Goal: Check status: Check status

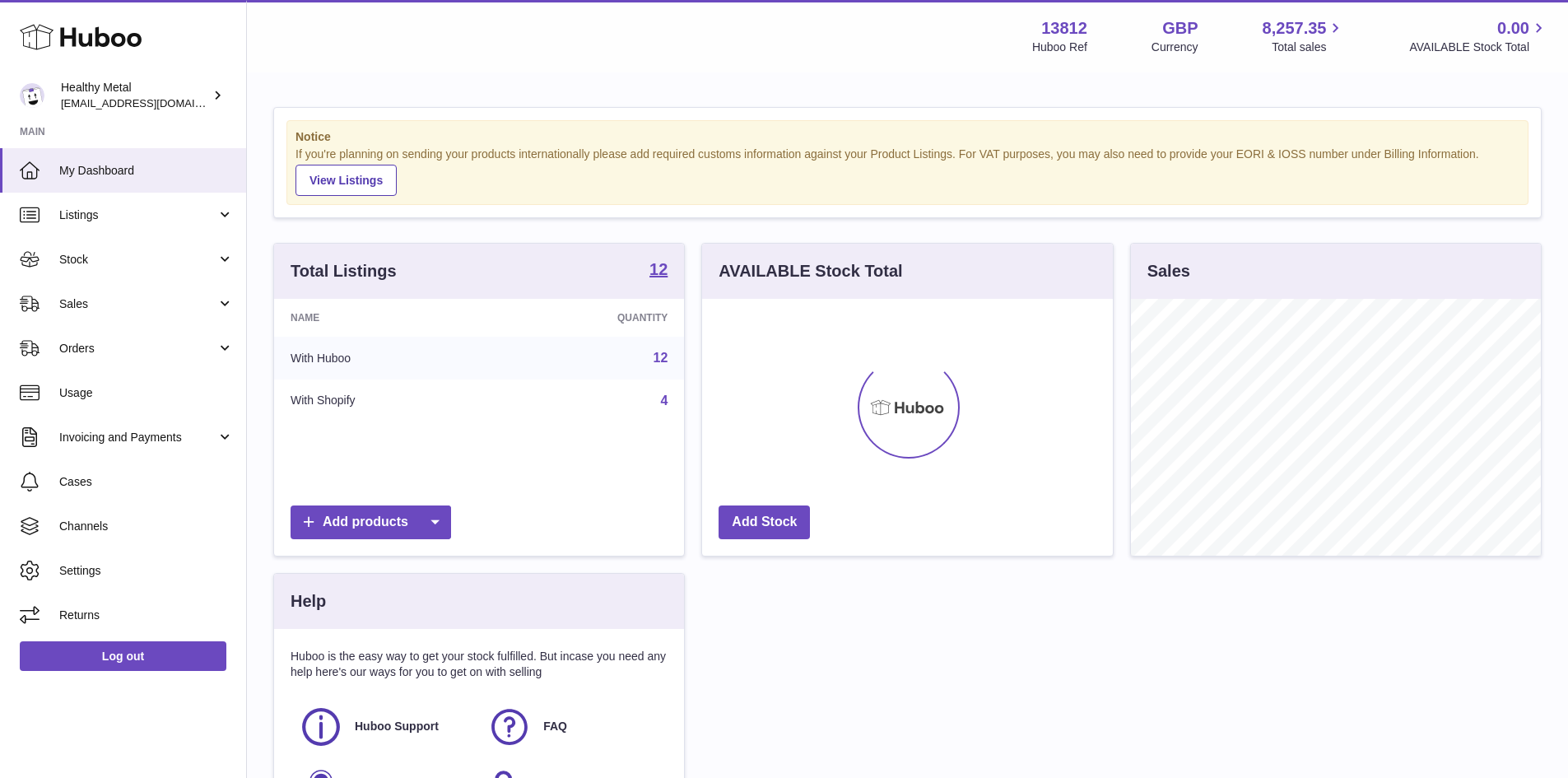
scroll to position [257, 411]
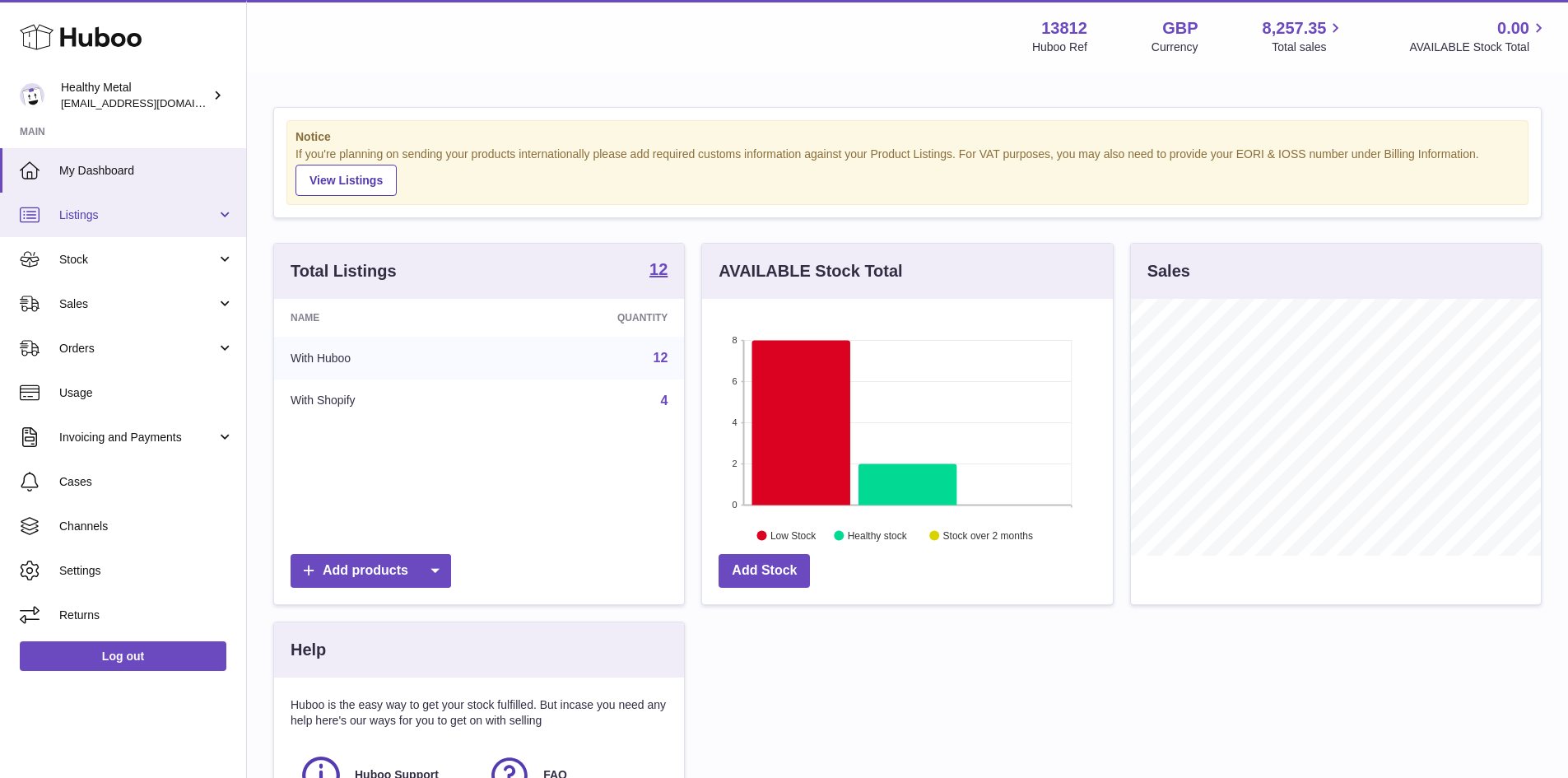
click at [225, 213] on link "Listings" at bounding box center [123, 215] width 246 height 44
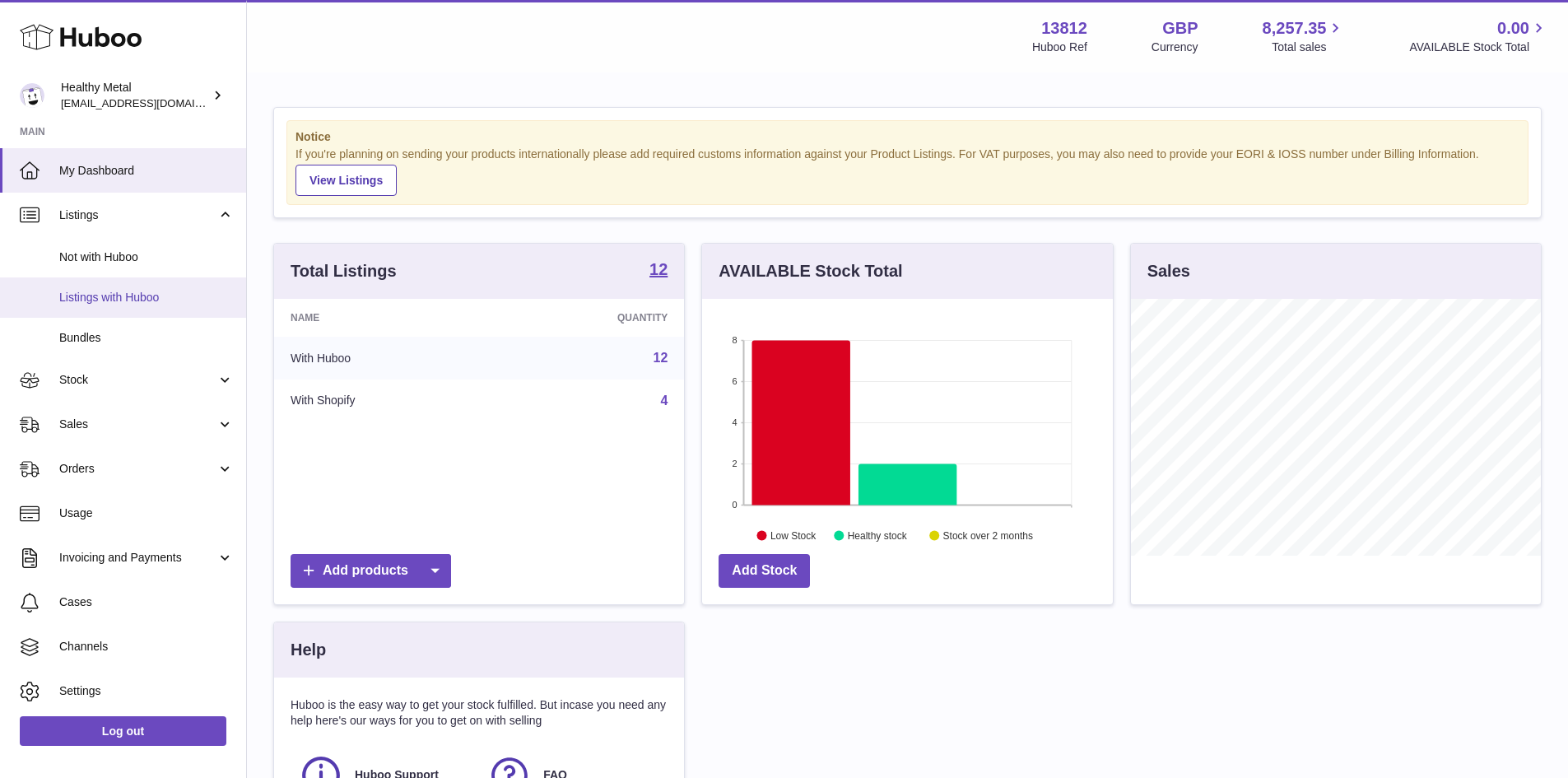
click at [185, 292] on span "Listings with Huboo" at bounding box center [147, 297] width 175 height 15
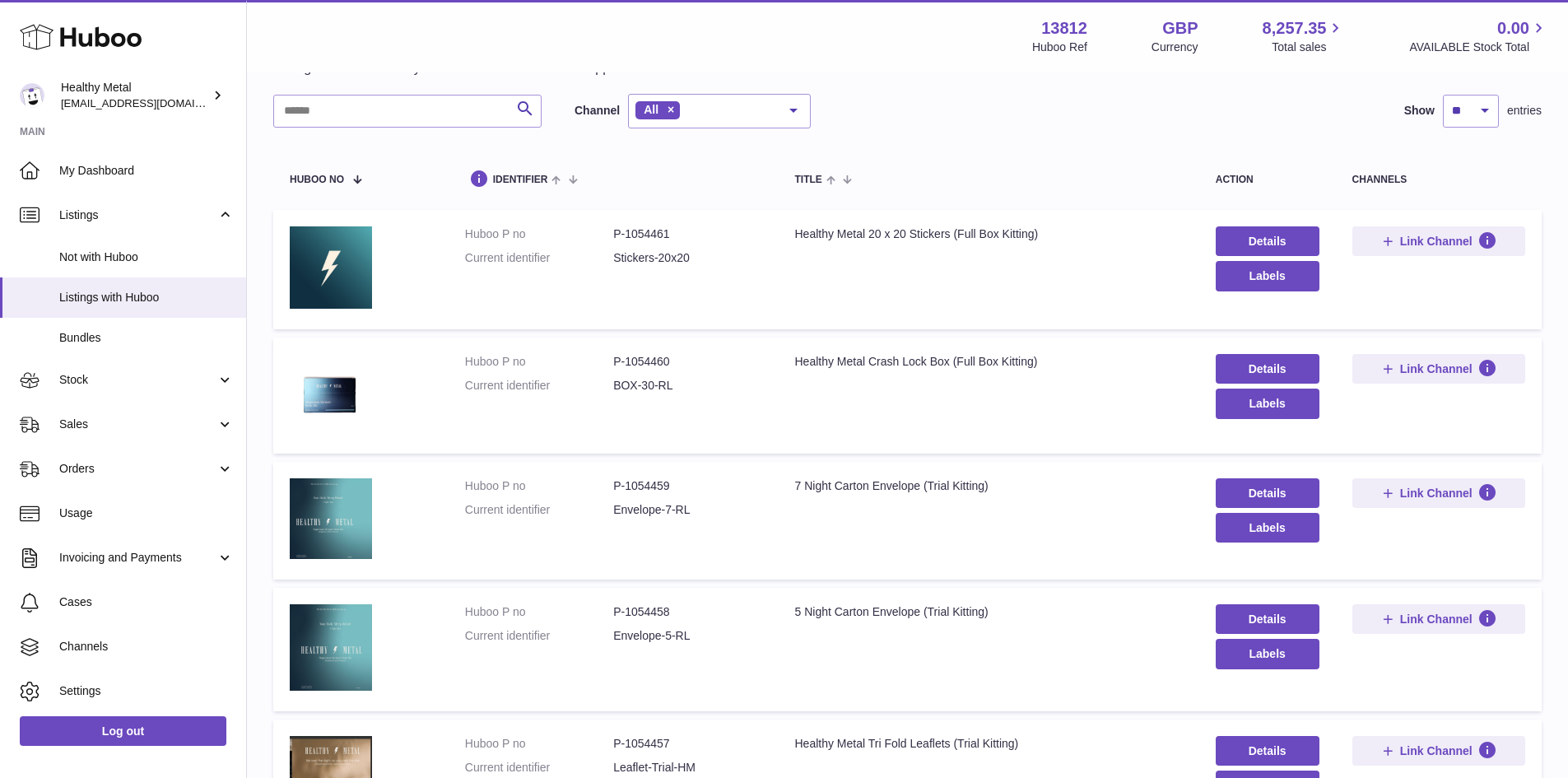
scroll to position [165, 0]
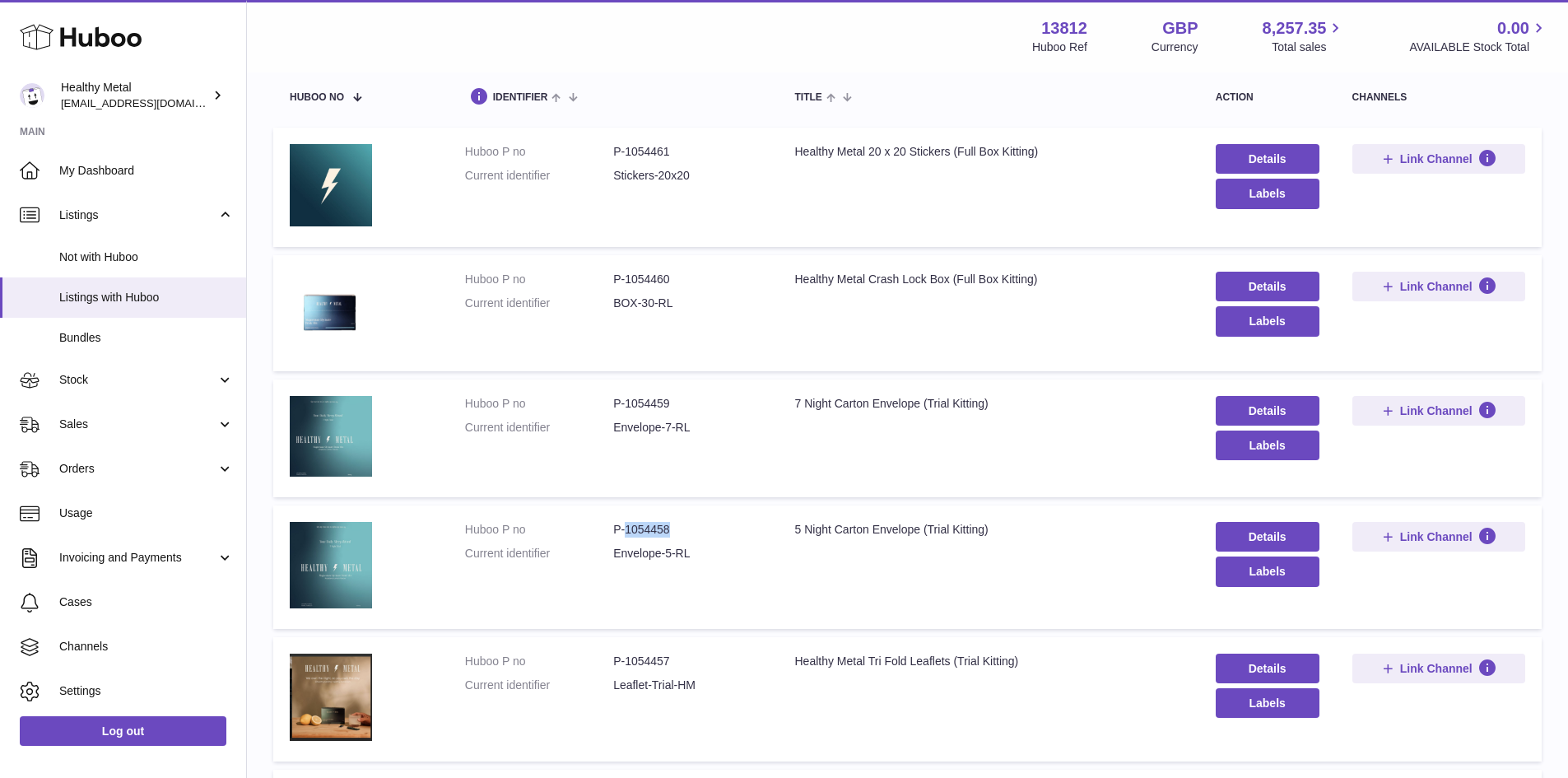
drag, startPoint x: 721, startPoint y: 529, endPoint x: 624, endPoint y: 529, distance: 97.0
click at [624, 529] on dd "P-1054458" at bounding box center [687, 529] width 148 height 15
copy dd "1054458"
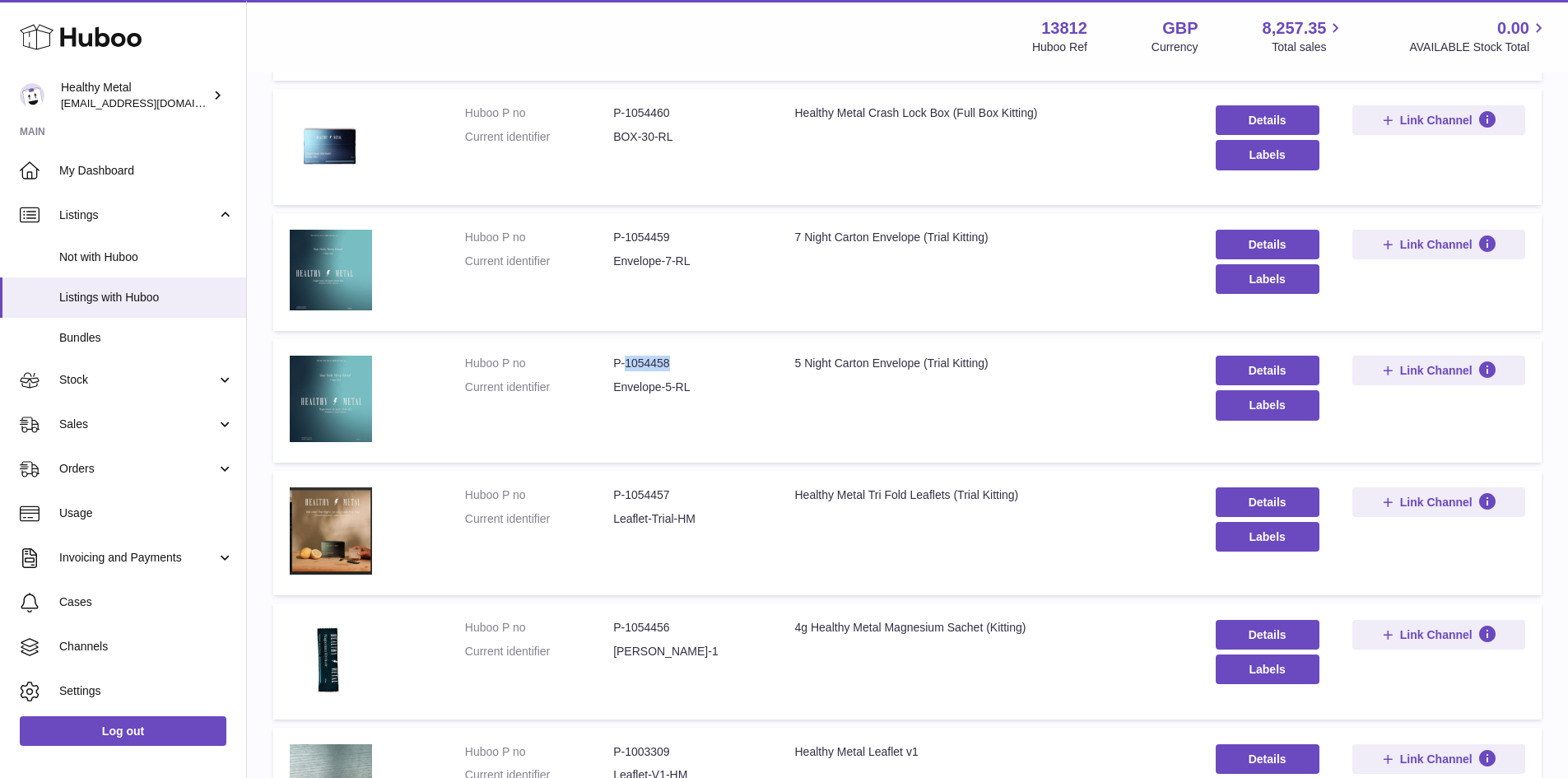
scroll to position [329, 0]
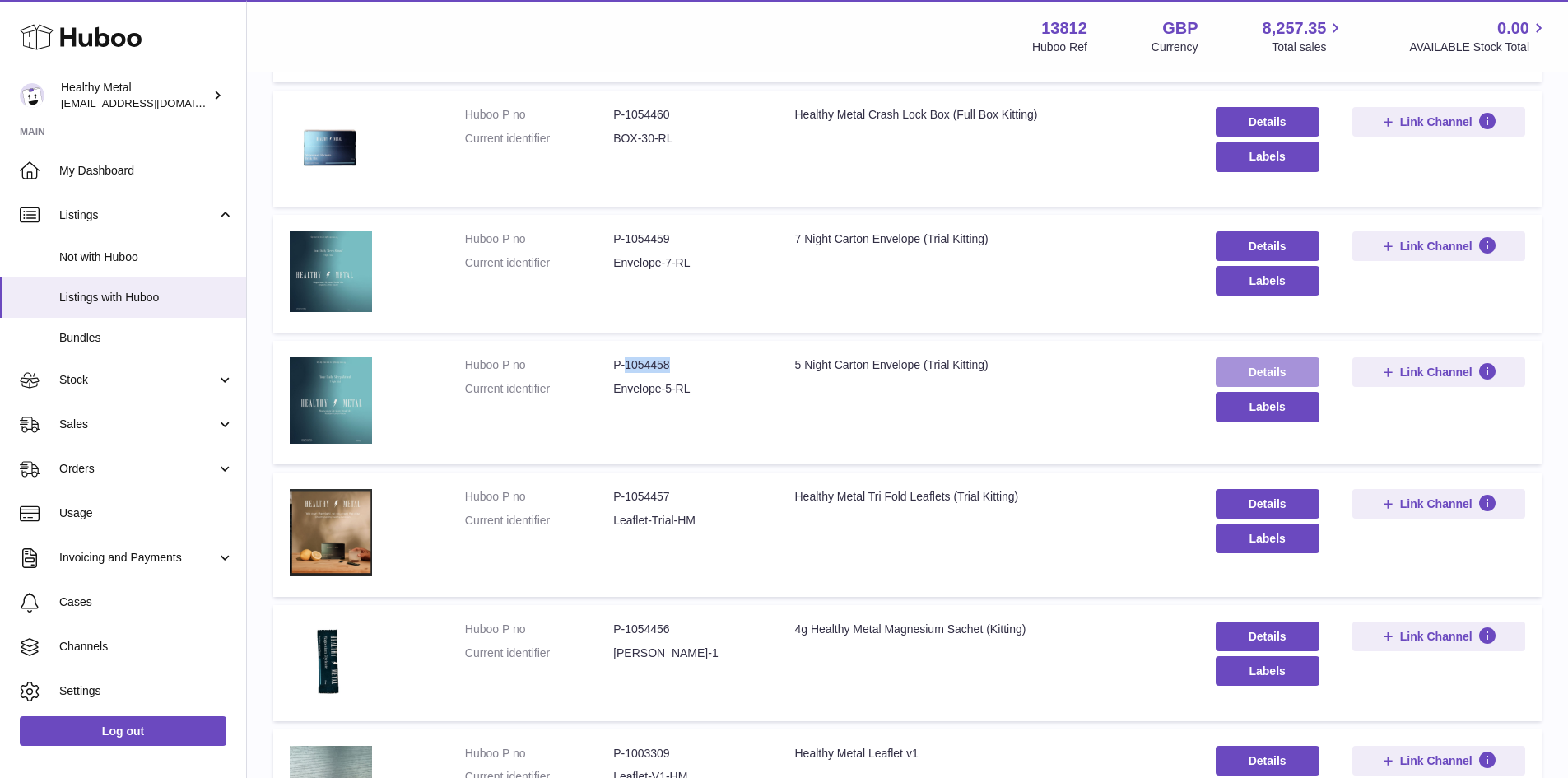
click at [1270, 374] on link "Details" at bounding box center [1267, 371] width 104 height 30
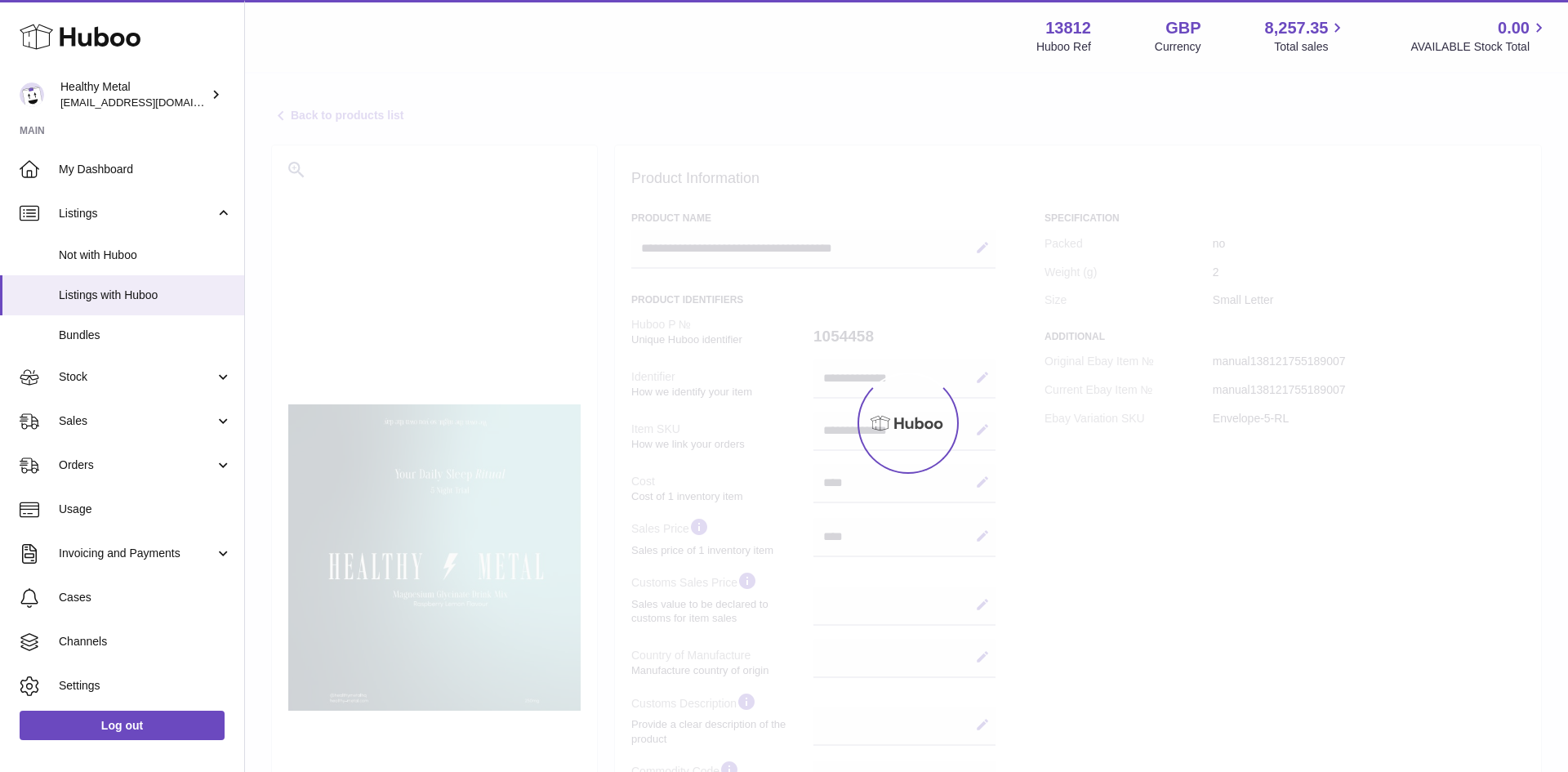
select select
select select "****"
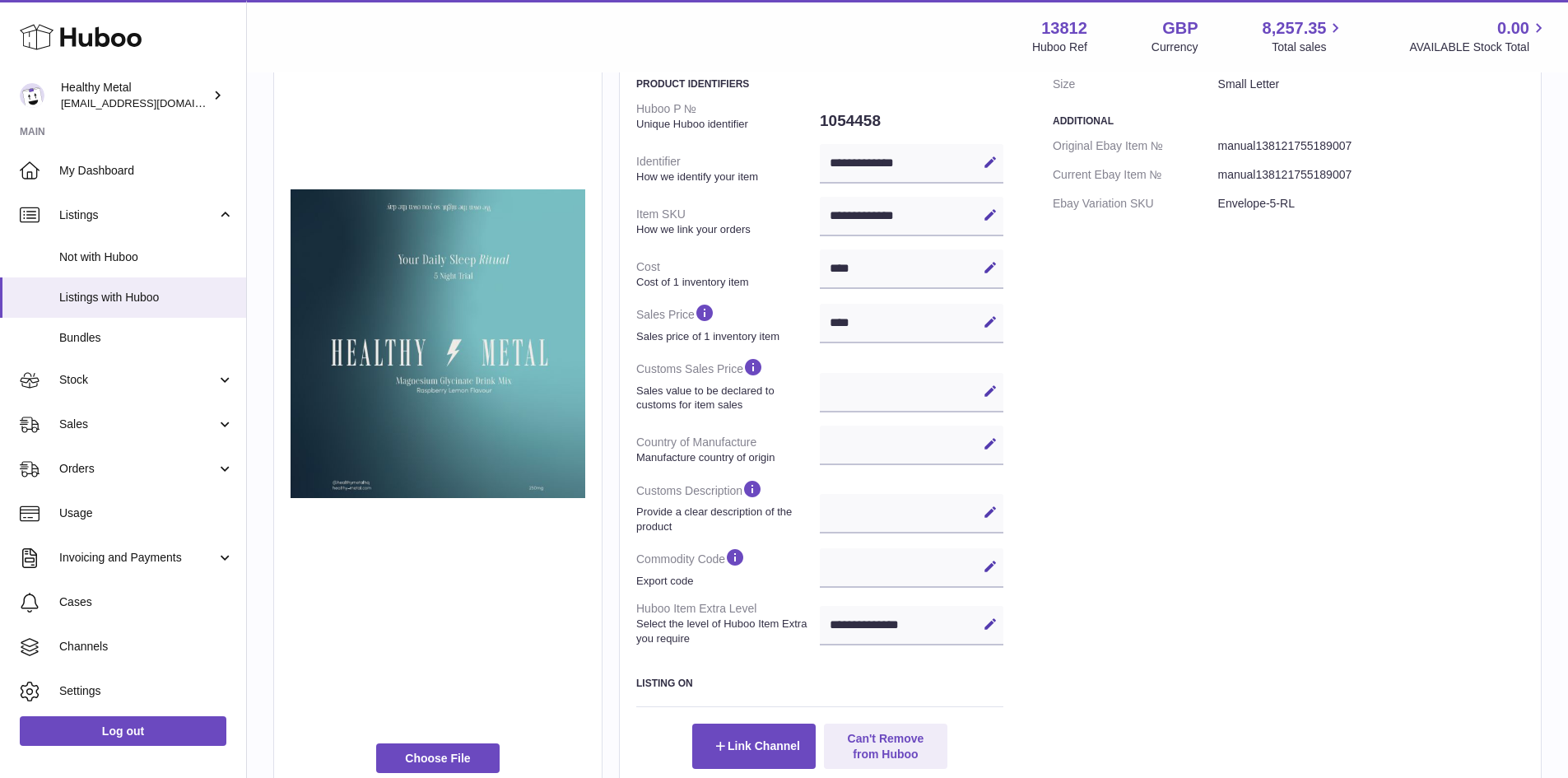
scroll to position [247, 0]
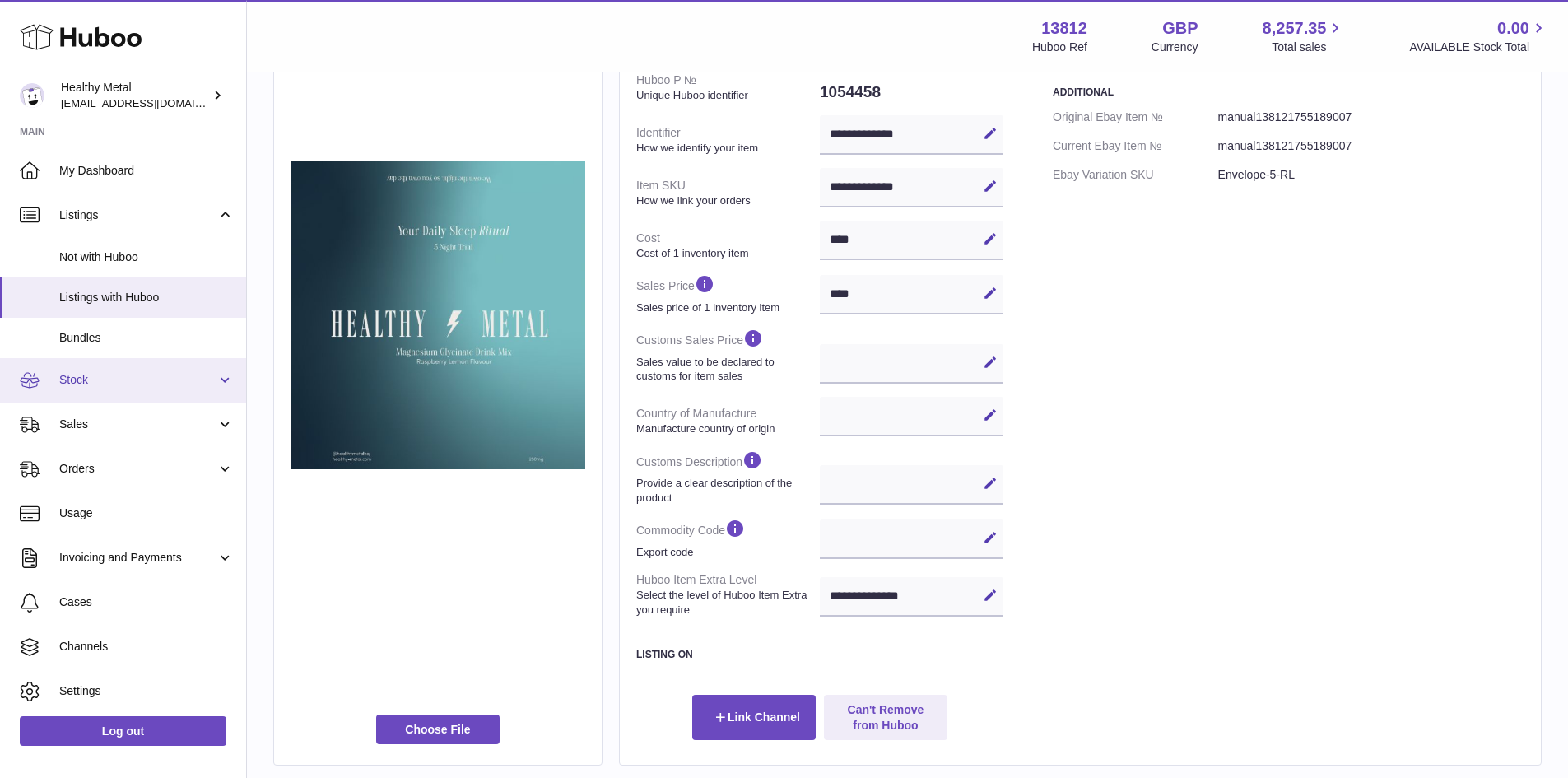
click at [103, 381] on span "Stock" at bounding box center [138, 380] width 157 height 15
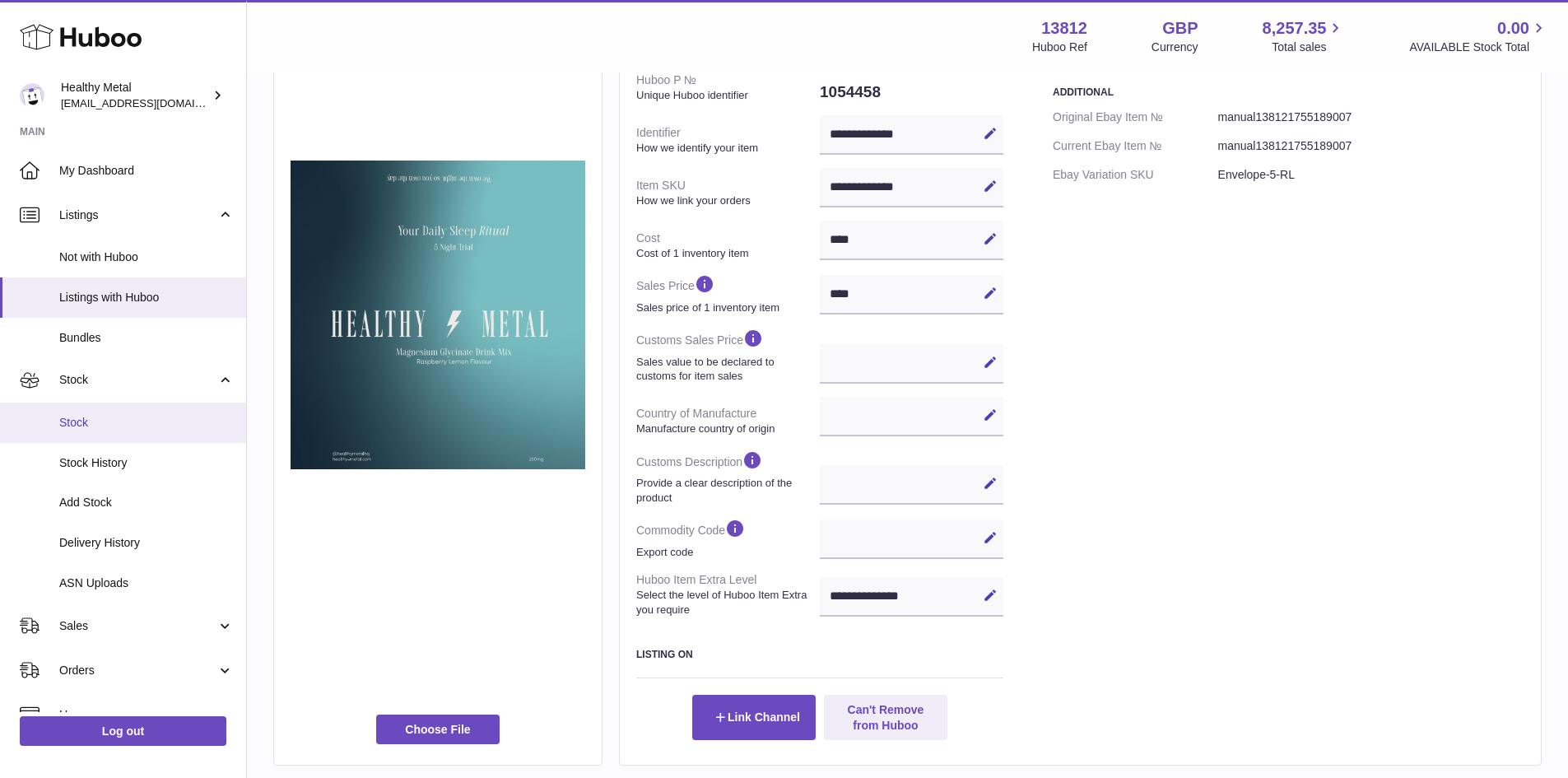
click at [160, 420] on span "Stock" at bounding box center [147, 422] width 175 height 15
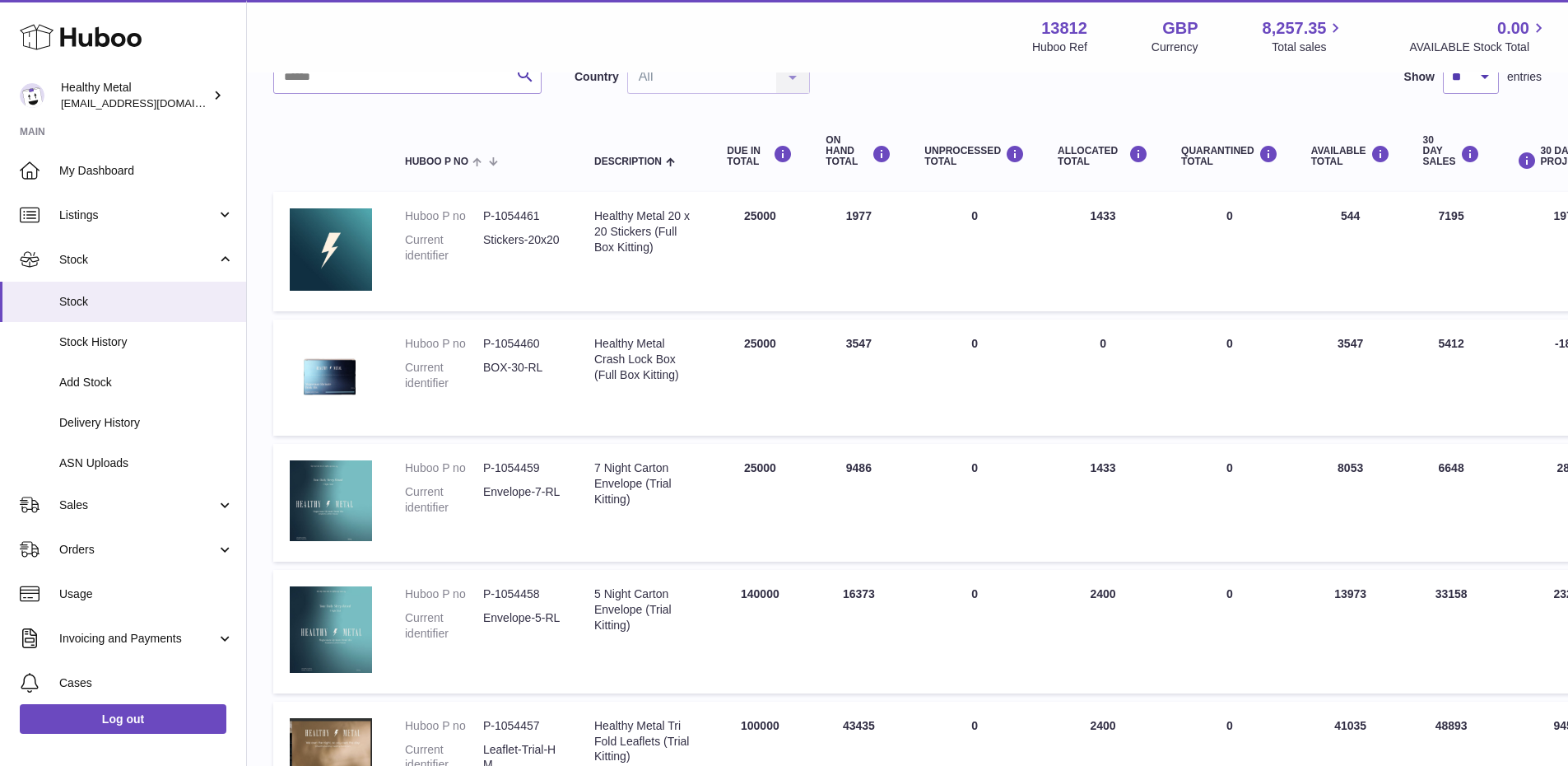
scroll to position [165, 0]
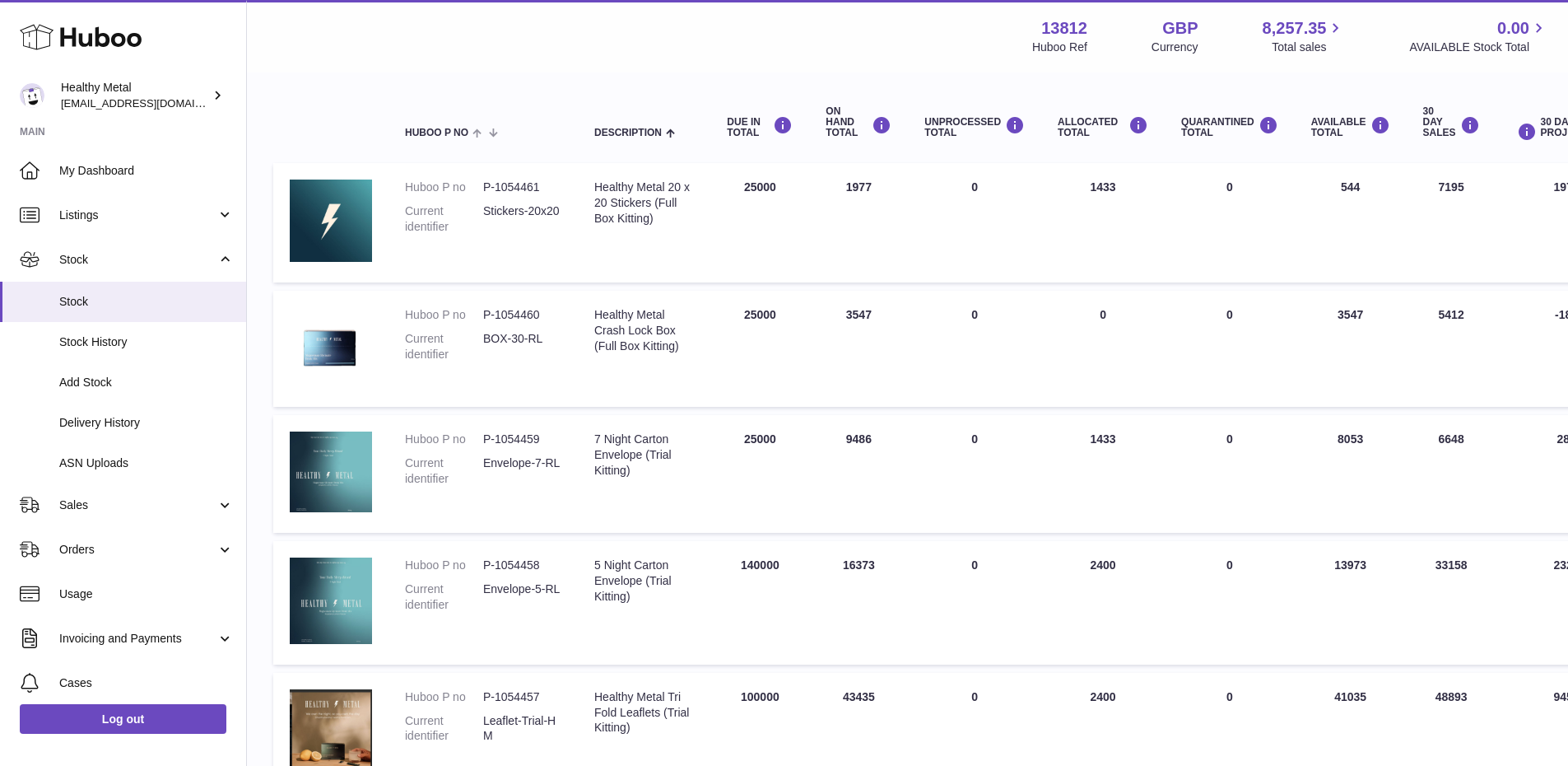
click at [738, 563] on td "DUE IN Total 140000" at bounding box center [760, 603] width 99 height 124
